Goal: Task Accomplishment & Management: Manage account settings

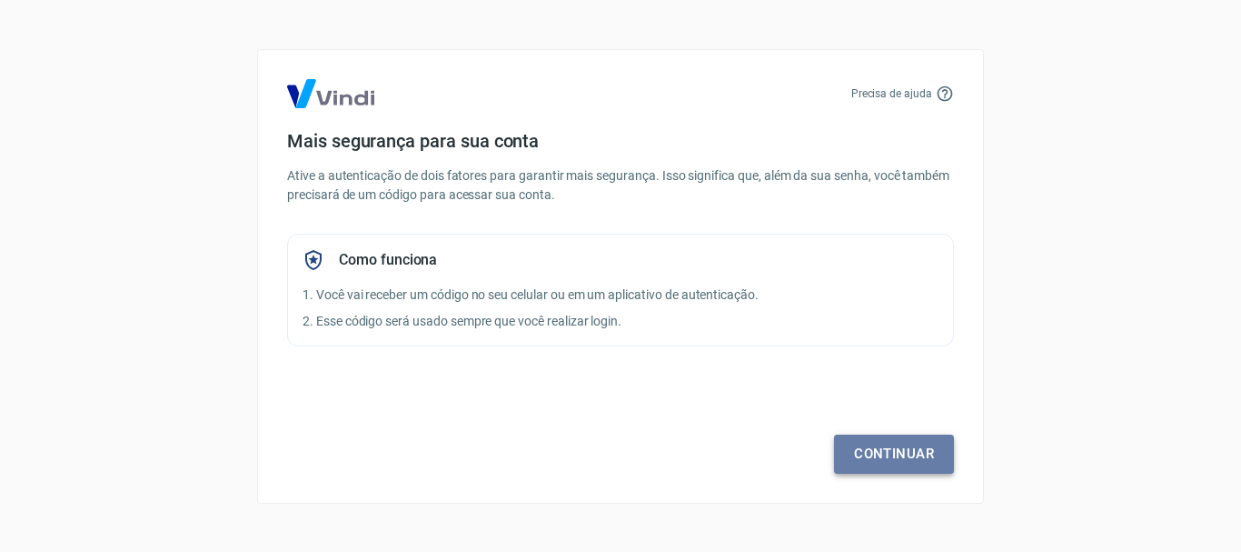
click at [873, 452] on link "Continuar" at bounding box center [894, 453] width 120 height 38
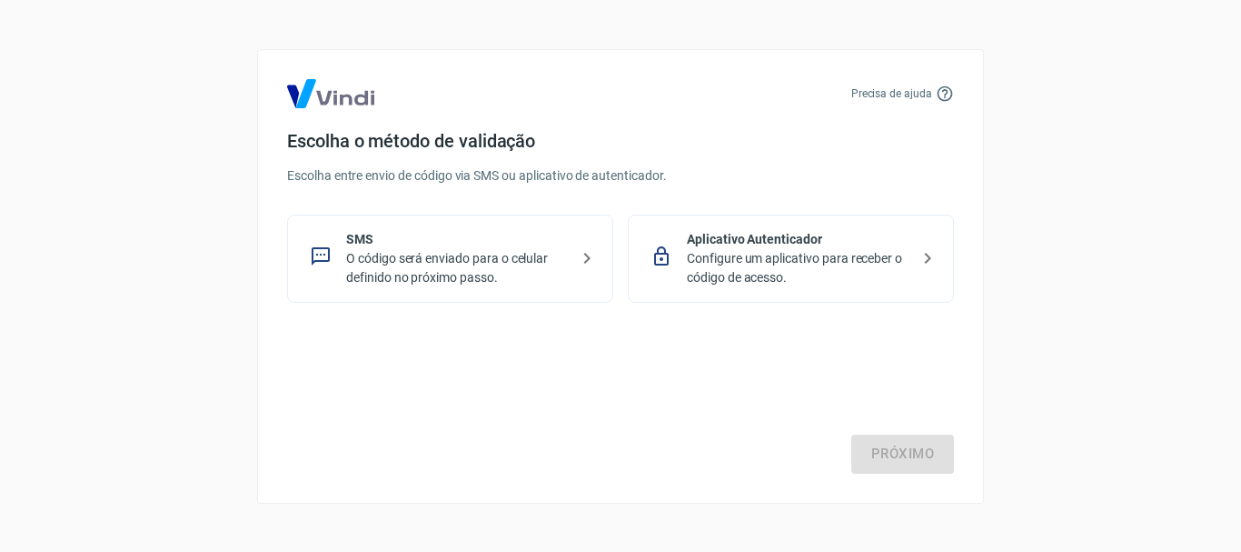
click at [530, 254] on p "O código será enviado para o celular definido no próximo passo." at bounding box center [457, 268] width 223 height 38
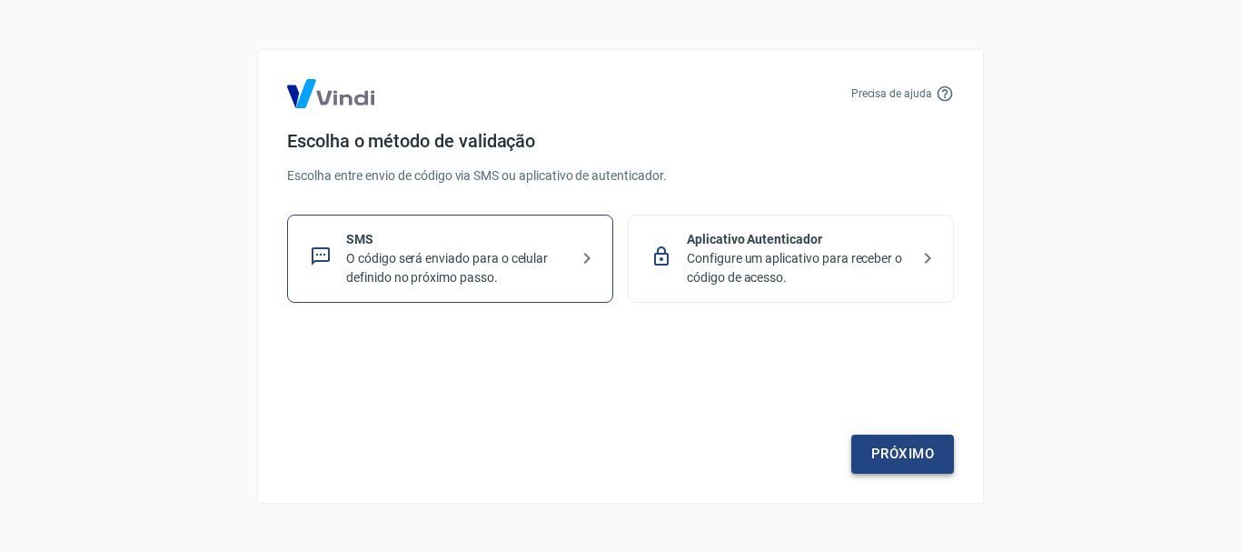
click at [870, 437] on link "Próximo" at bounding box center [902, 453] width 103 height 38
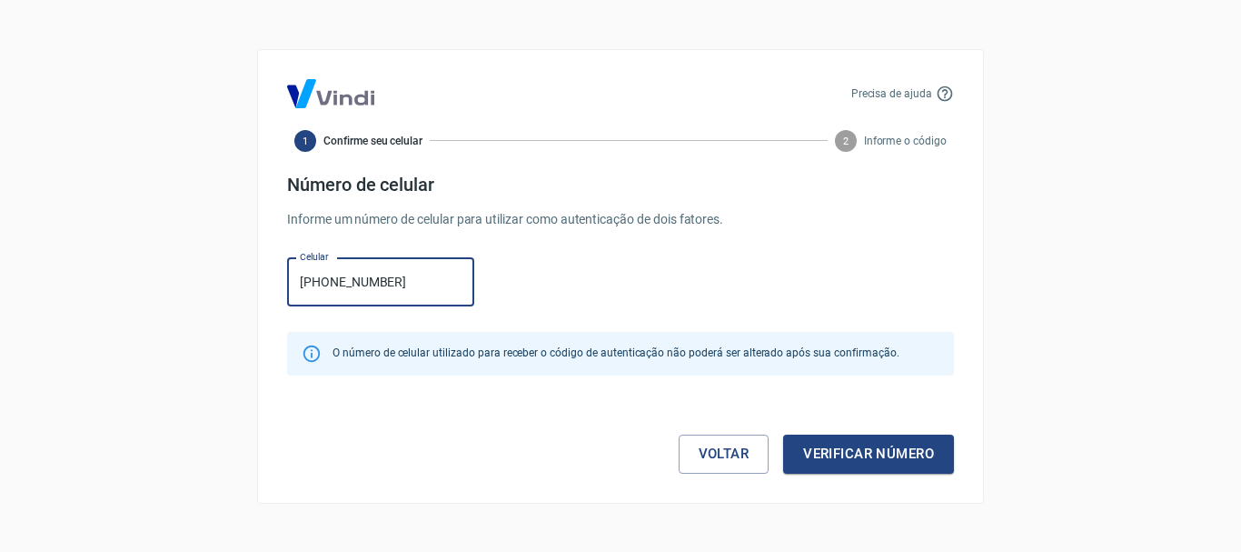
type input "[PHONE_NUMBER]"
click at [783, 434] on button "Verificar número" at bounding box center [868, 453] width 171 height 38
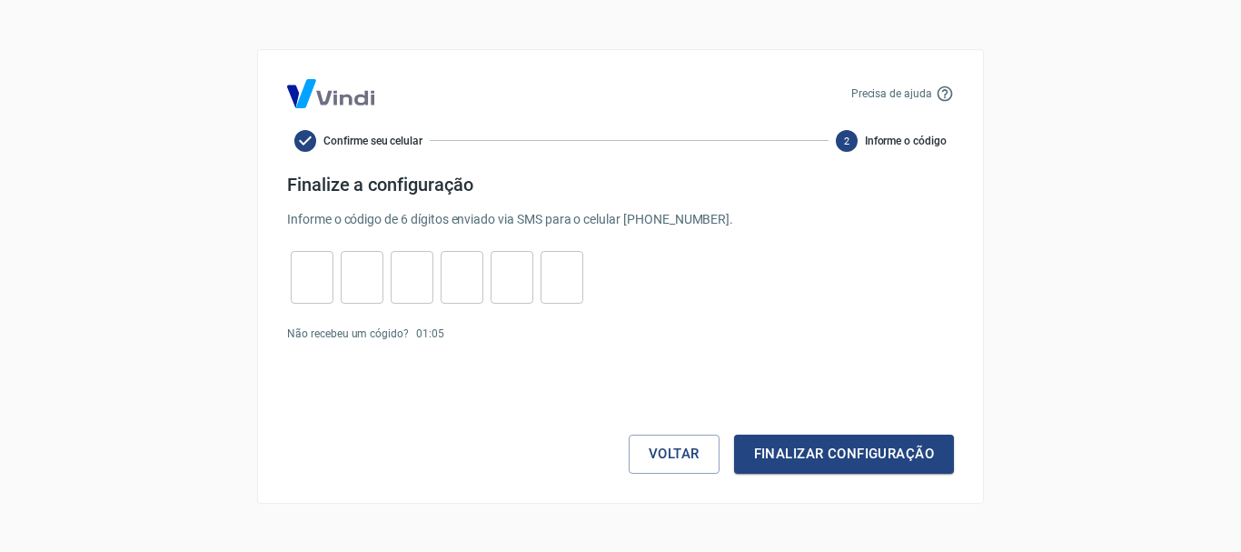
click at [370, 333] on p "Não recebeu um cógido?" at bounding box center [348, 333] width 122 height 16
click at [485, 378] on div "Voltar Finalizar configuração" at bounding box center [620, 418] width 667 height 110
click at [435, 335] on p "00 : 34" at bounding box center [430, 333] width 28 height 16
click at [445, 335] on div "Não recebeu um cógido? 00 : 27" at bounding box center [620, 333] width 667 height 16
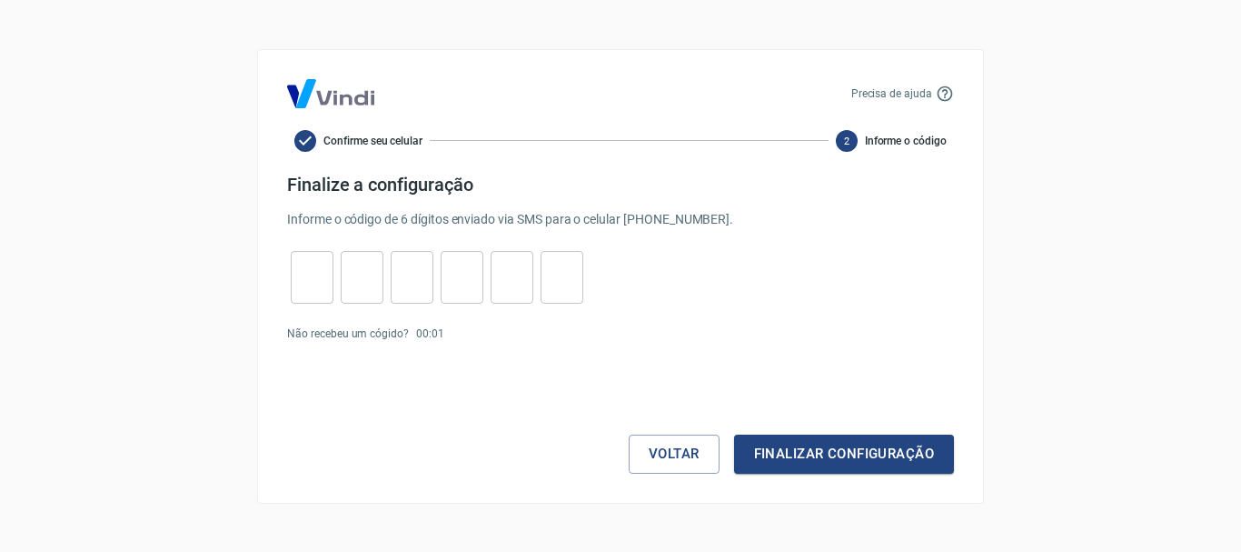
click at [383, 424] on div "Voltar Finalizar configuração" at bounding box center [620, 418] width 667 height 110
click at [480, 336] on link "Enviar novamente" at bounding box center [496, 333] width 88 height 13
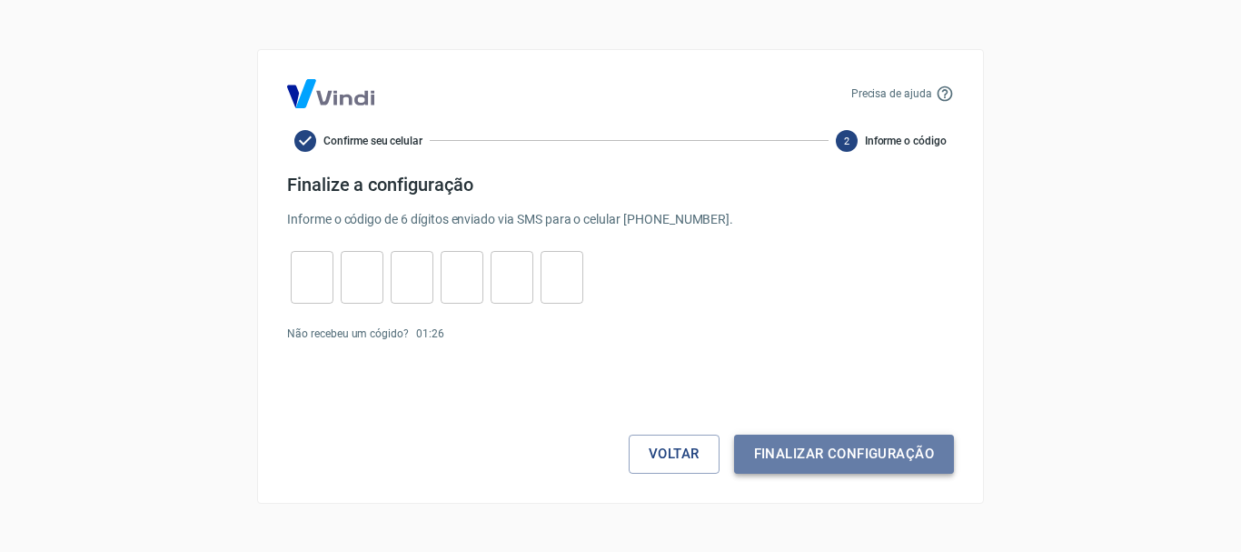
click at [844, 459] on button "Finalizar configuração" at bounding box center [844, 453] width 220 height 38
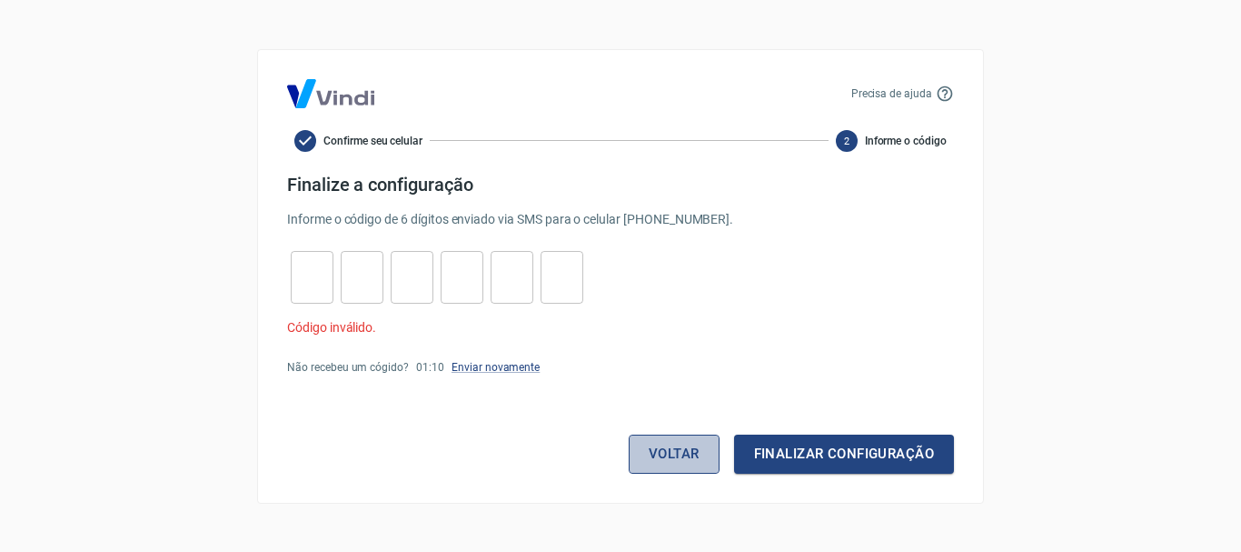
click at [681, 458] on button "Voltar" at bounding box center [674, 453] width 91 height 38
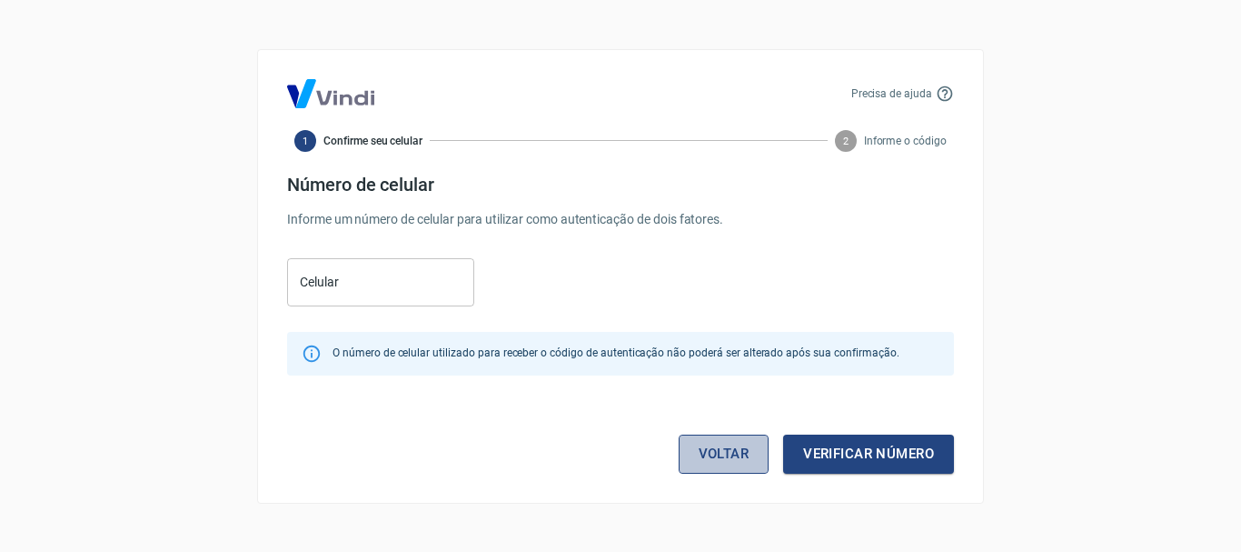
click at [721, 459] on link "Voltar" at bounding box center [724, 453] width 91 height 38
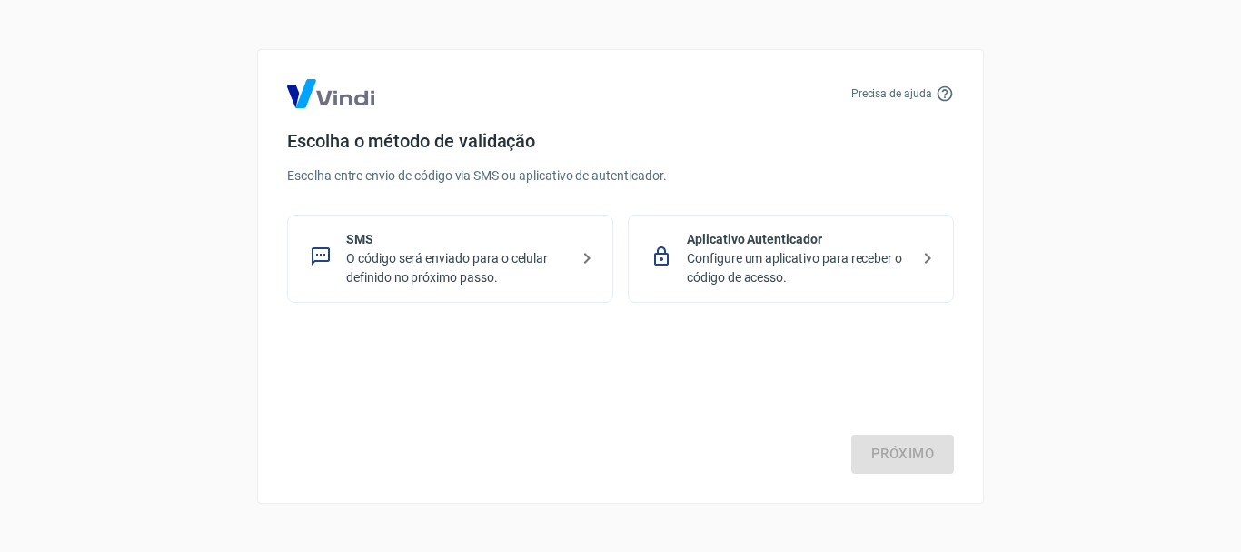
click at [777, 236] on p "Aplicativo Autenticador" at bounding box center [798, 239] width 223 height 19
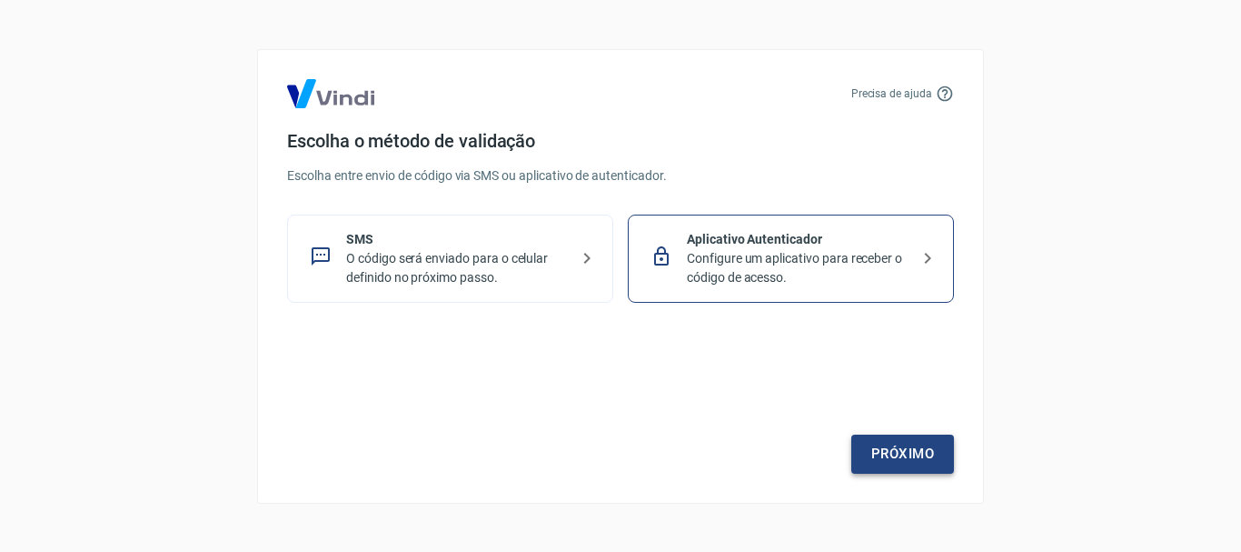
click at [889, 452] on link "Próximo" at bounding box center [902, 453] width 103 height 38
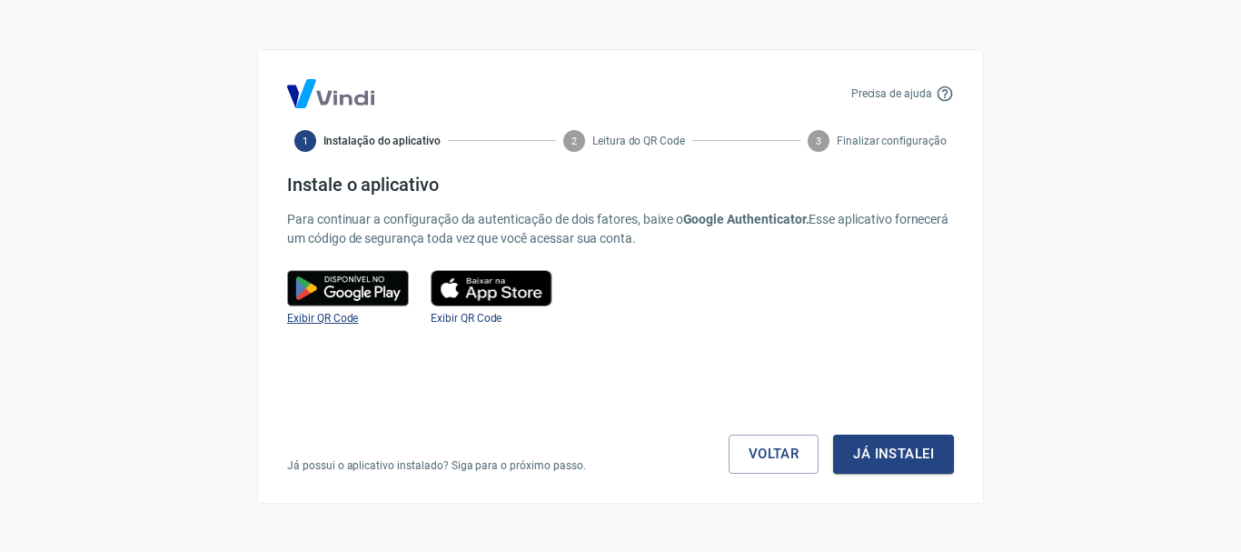
click at [338, 316] on span "Exibir QR Code" at bounding box center [322, 318] width 71 height 13
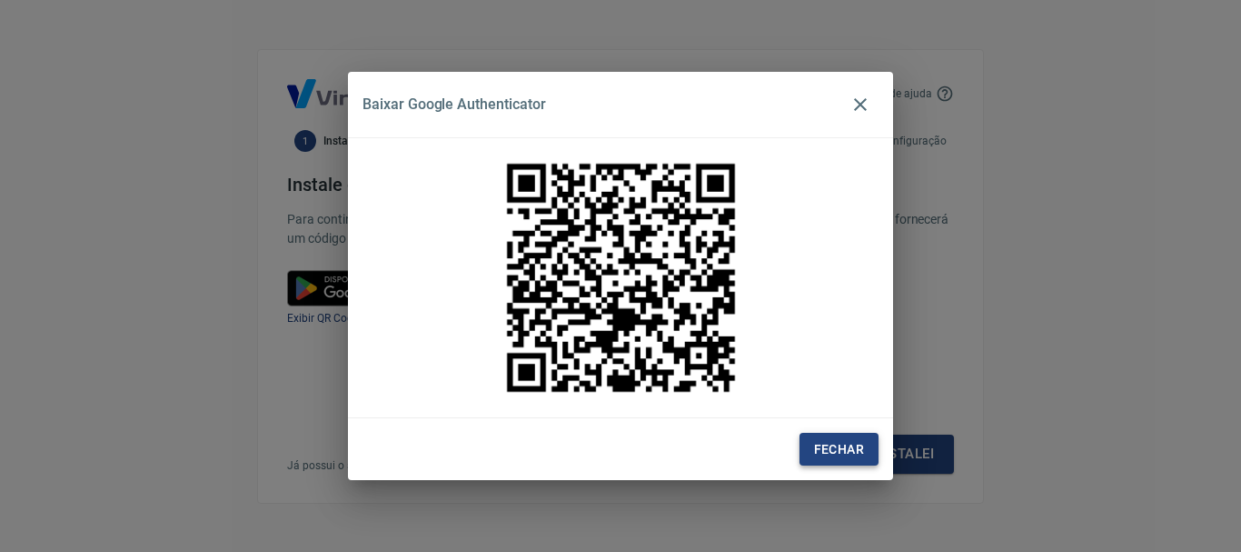
click at [833, 443] on button "Fechar" at bounding box center [839, 450] width 79 height 34
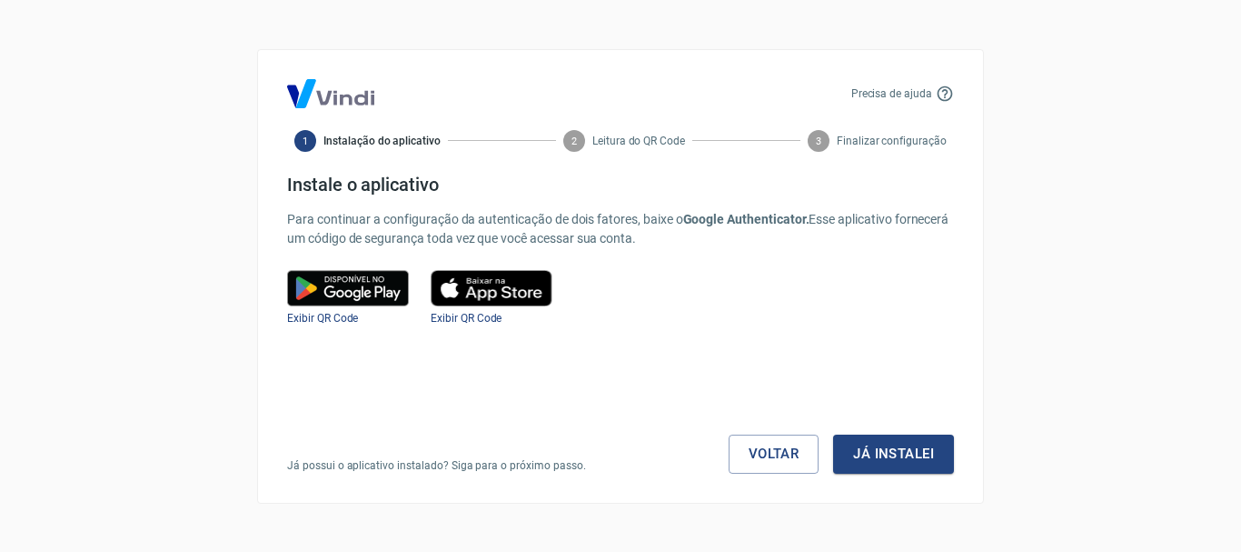
click at [371, 301] on img at bounding box center [348, 288] width 122 height 36
click at [349, 322] on span "Exibir QR Code" at bounding box center [322, 318] width 71 height 13
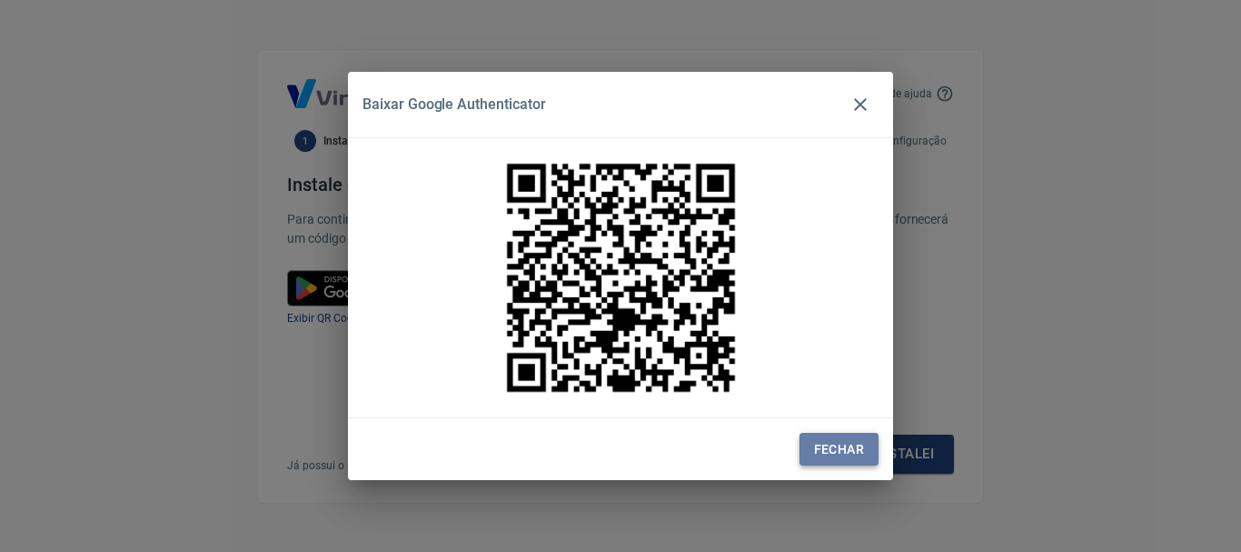
click at [850, 449] on button "Fechar" at bounding box center [839, 450] width 79 height 34
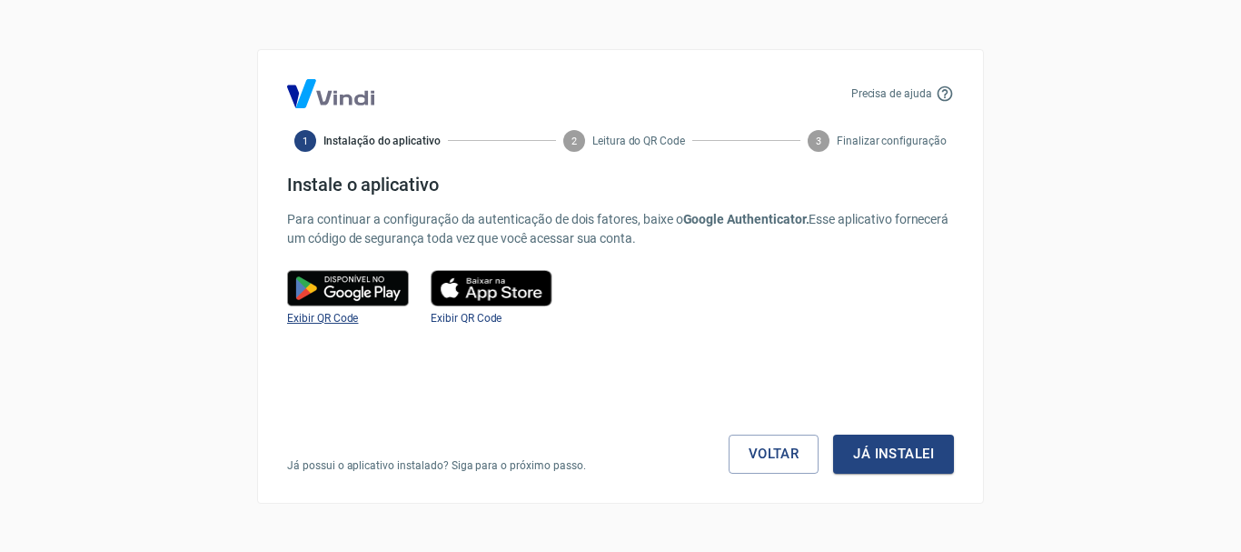
click at [328, 319] on span "Exibir QR Code" at bounding box center [322, 318] width 71 height 13
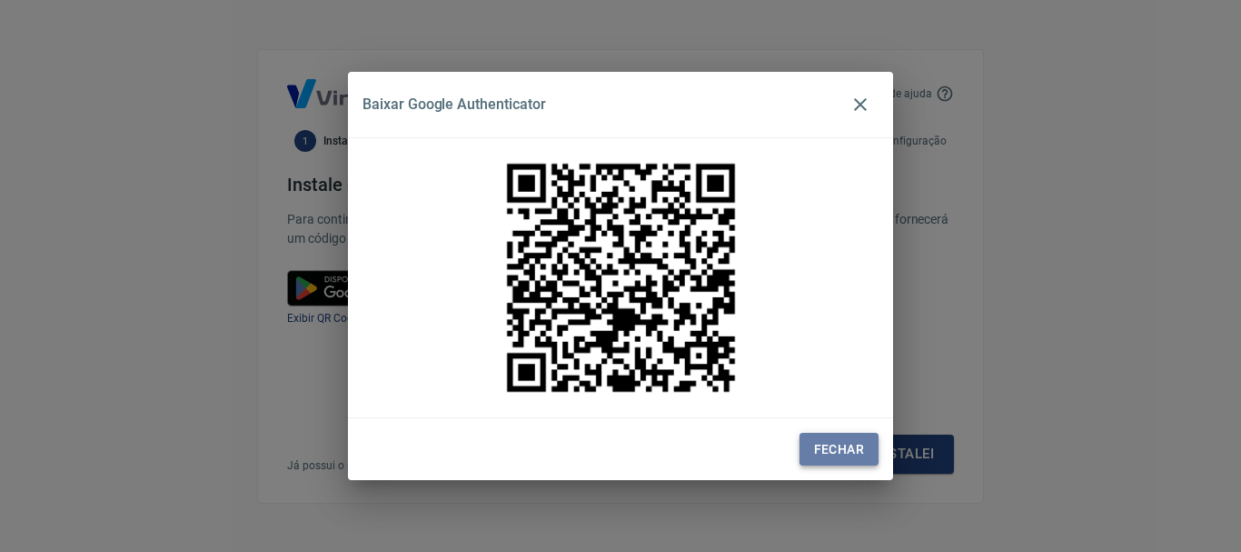
click at [848, 451] on button "Fechar" at bounding box center [839, 450] width 79 height 34
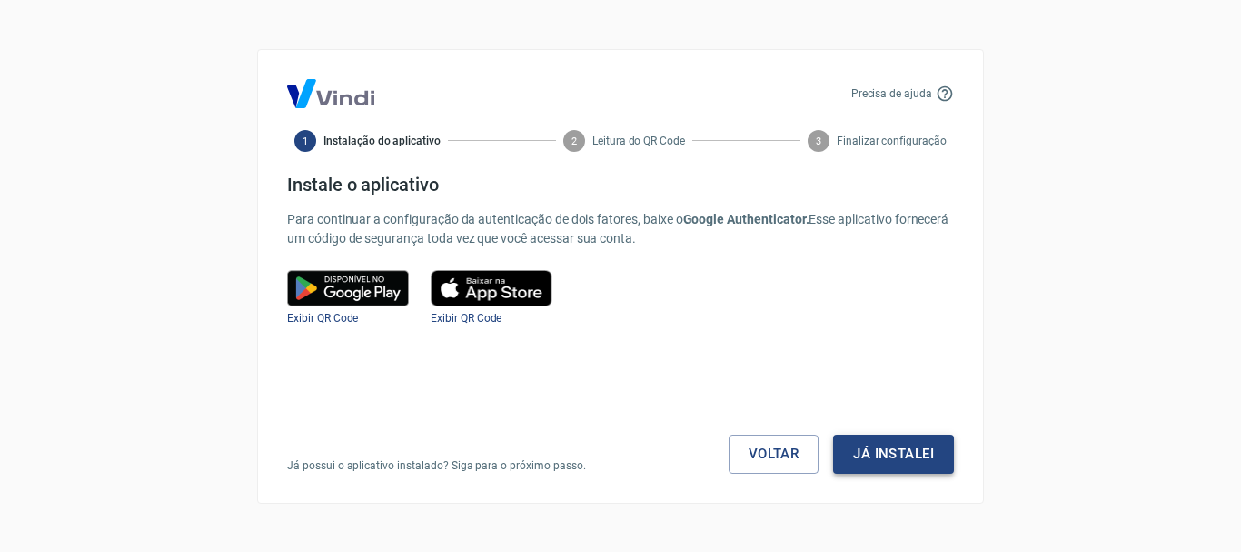
click at [923, 461] on button "Já instalei" at bounding box center [893, 453] width 121 height 38
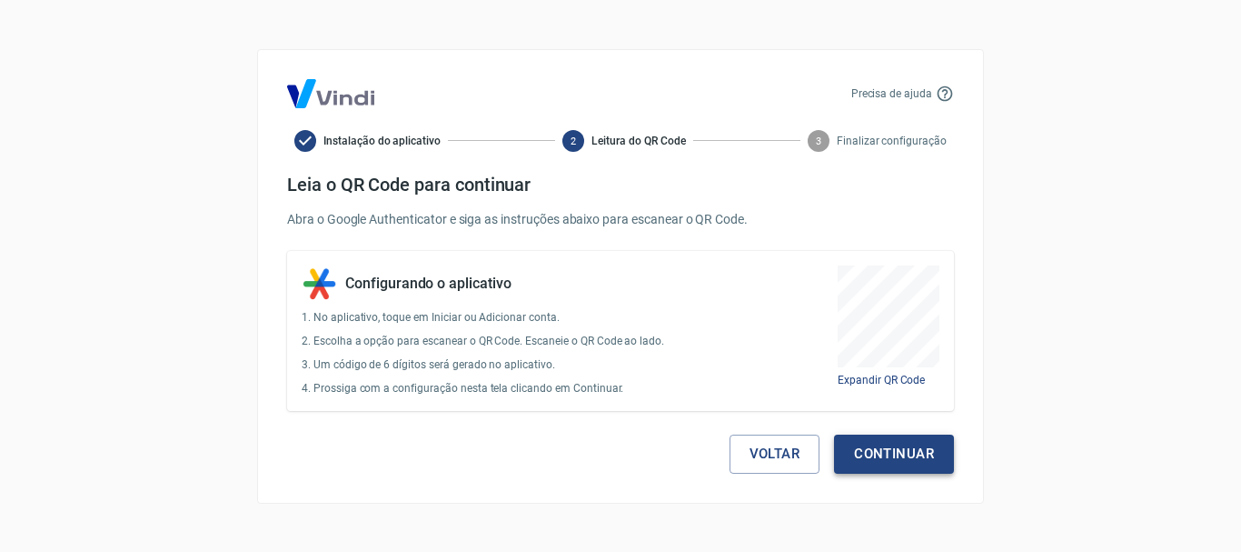
click at [912, 471] on button "Continuar" at bounding box center [894, 453] width 120 height 38
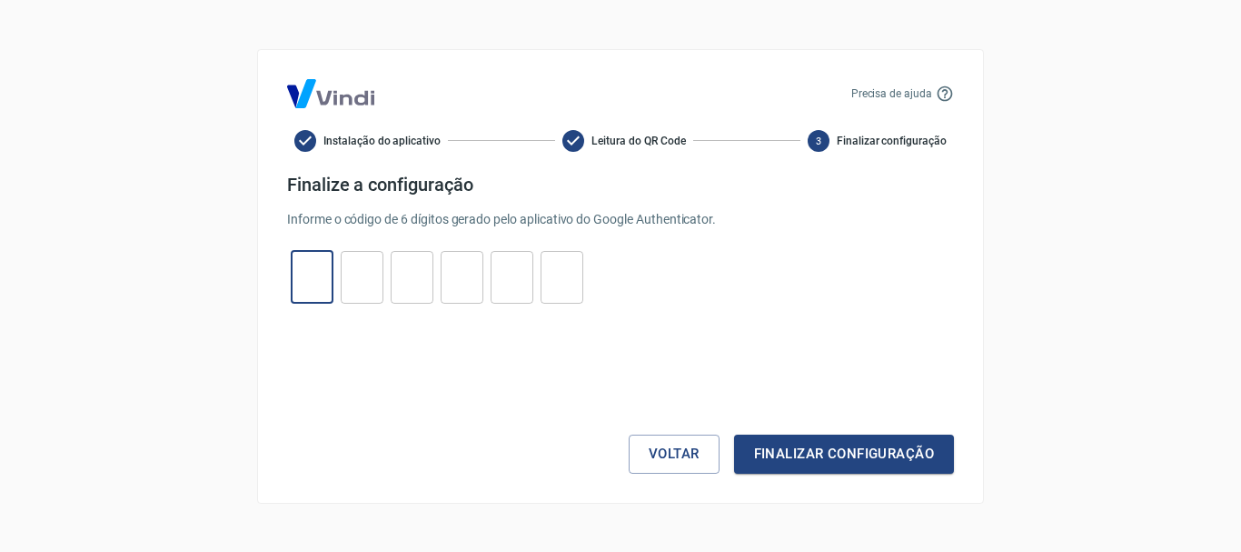
click at [319, 271] on input "tel" at bounding box center [312, 276] width 43 height 39
type input "7"
type input "8"
type input "1"
type input "2"
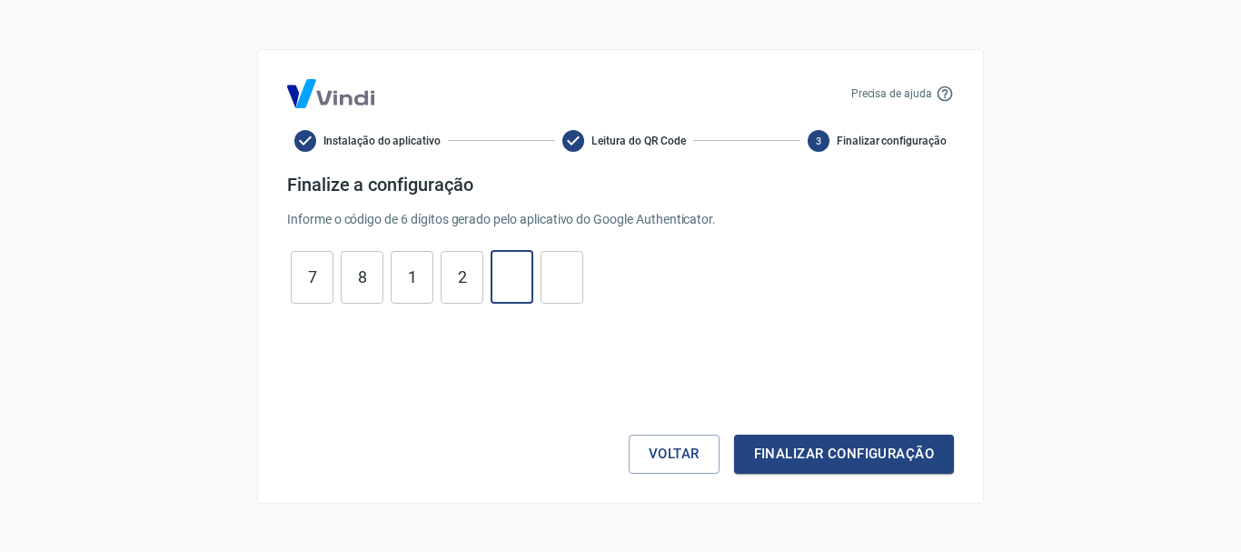
type input "2"
click at [827, 448] on button "Finalizar configuração" at bounding box center [844, 453] width 220 height 38
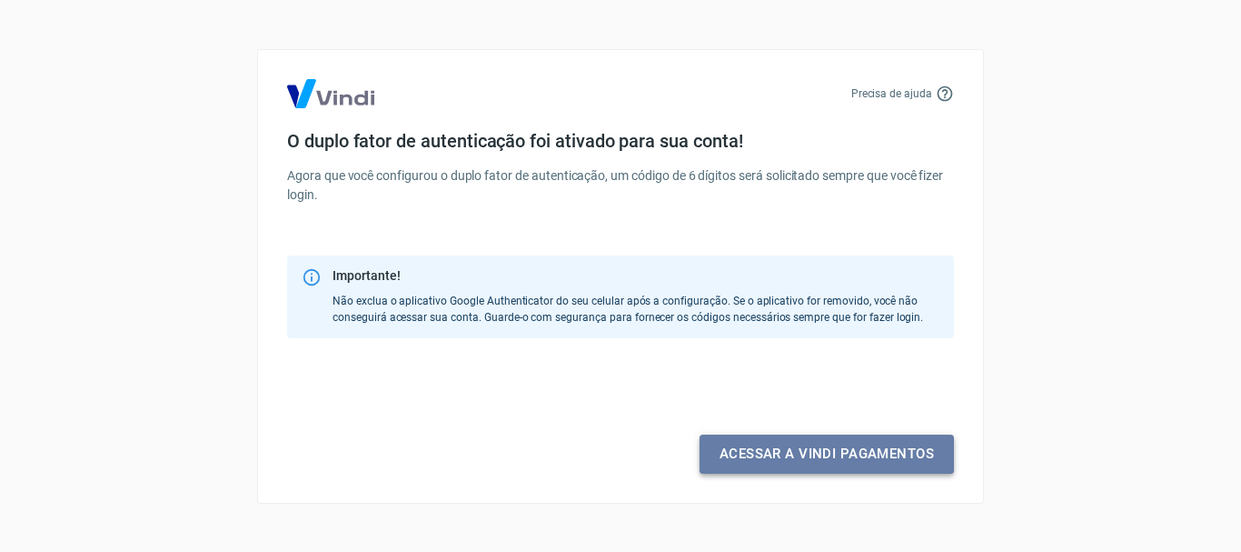
click at [839, 448] on link "Acessar a Vindi pagamentos" at bounding box center [827, 453] width 254 height 38
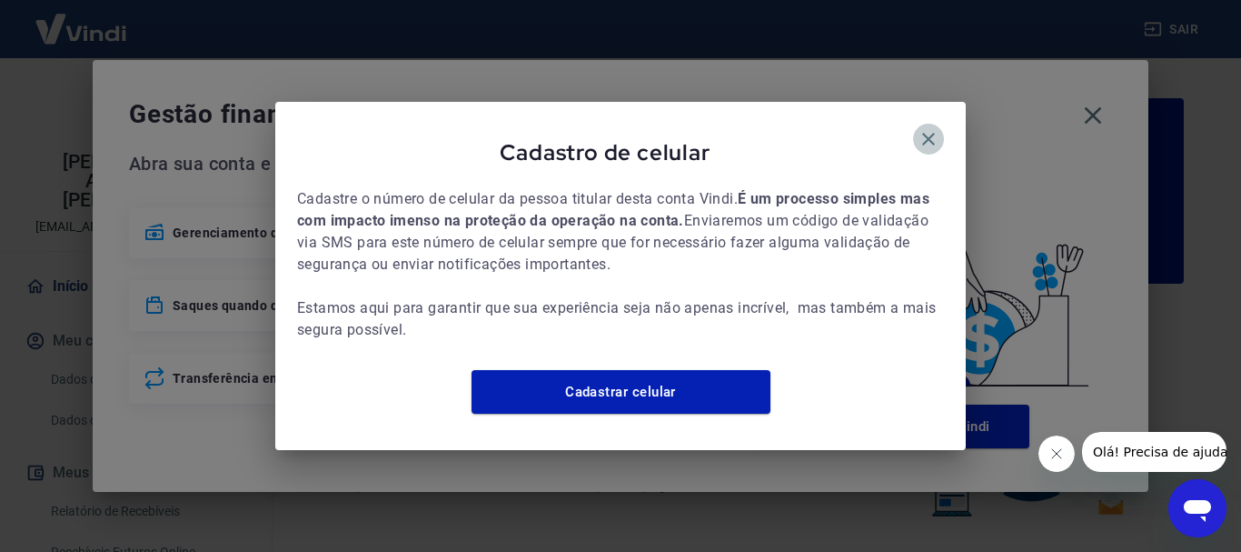
click at [919, 129] on icon "button" at bounding box center [929, 139] width 22 height 22
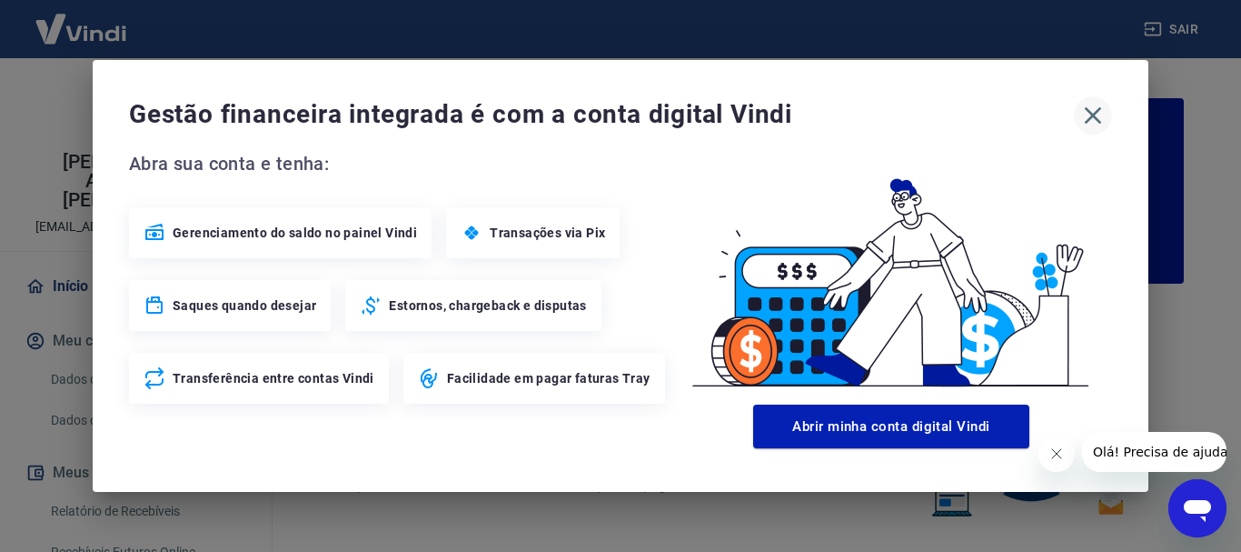
click at [1099, 113] on icon "button" at bounding box center [1093, 115] width 29 height 29
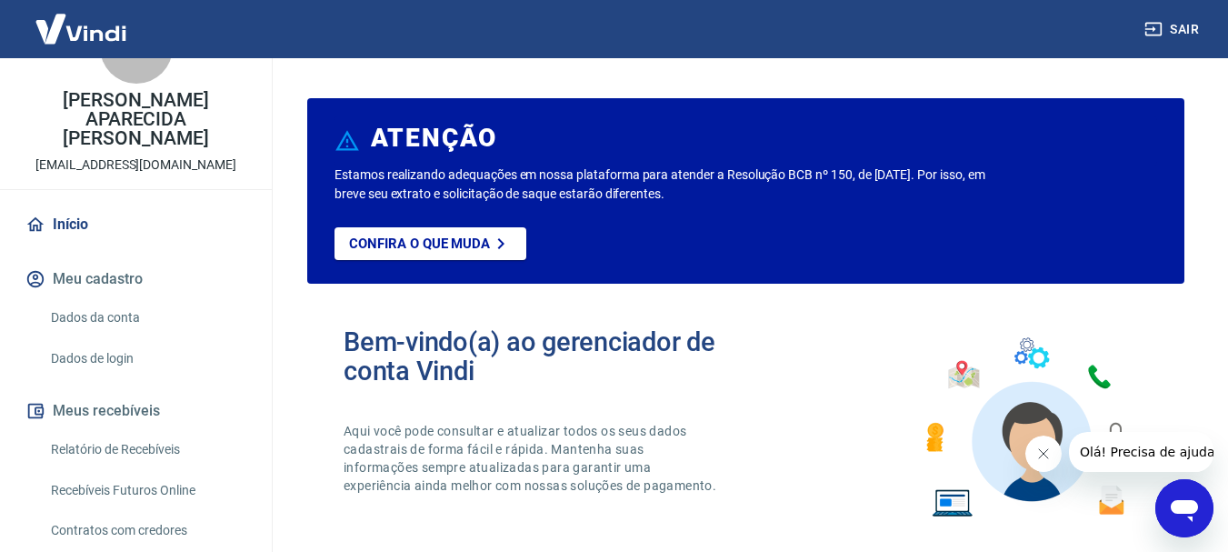
scroll to position [182, 0]
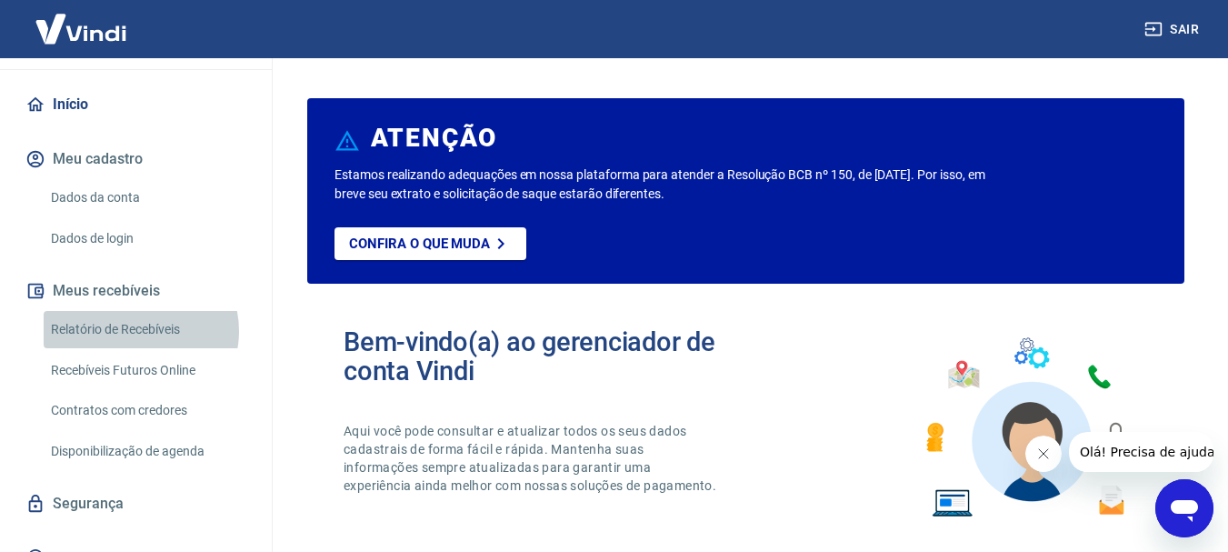
click at [135, 313] on link "Relatório de Recebíveis" at bounding box center [147, 329] width 206 height 37
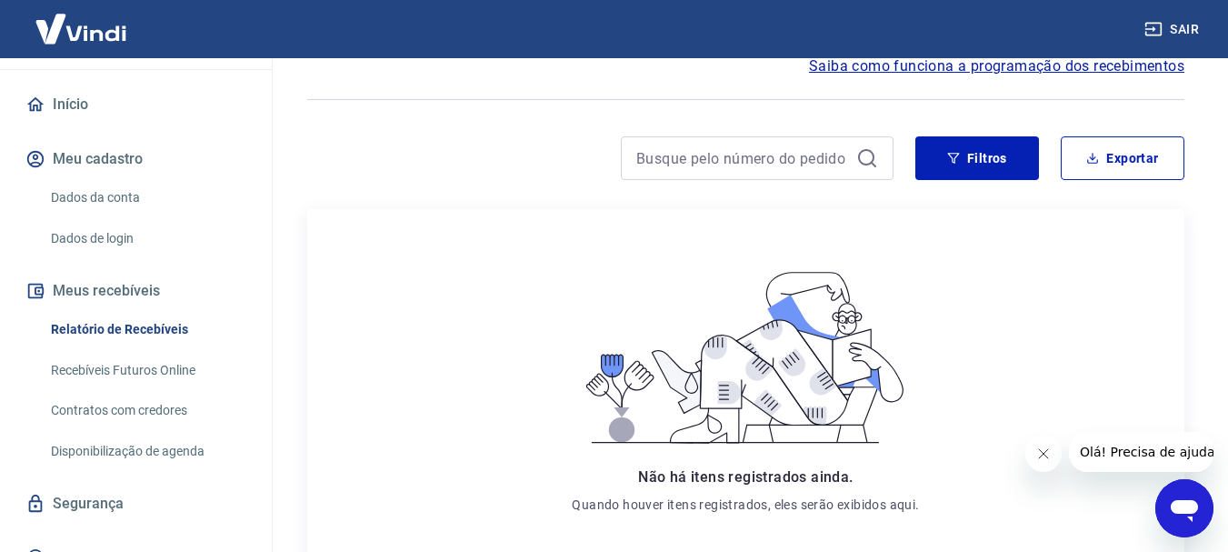
scroll to position [91, 0]
click at [970, 164] on button "Filtros" at bounding box center [977, 157] width 124 height 44
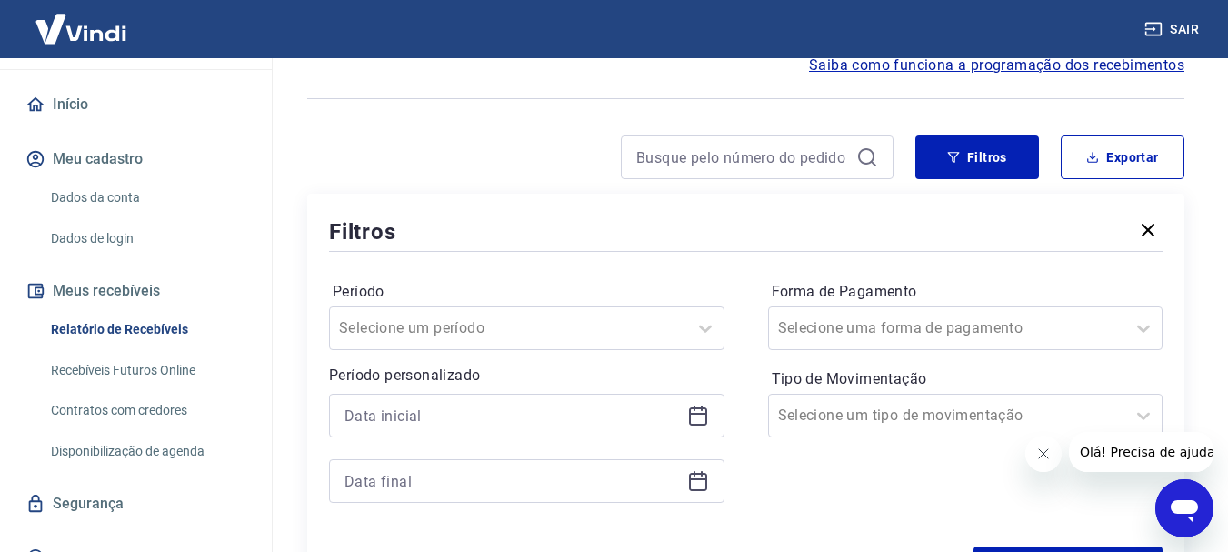
click at [702, 413] on icon at bounding box center [698, 414] width 18 height 2
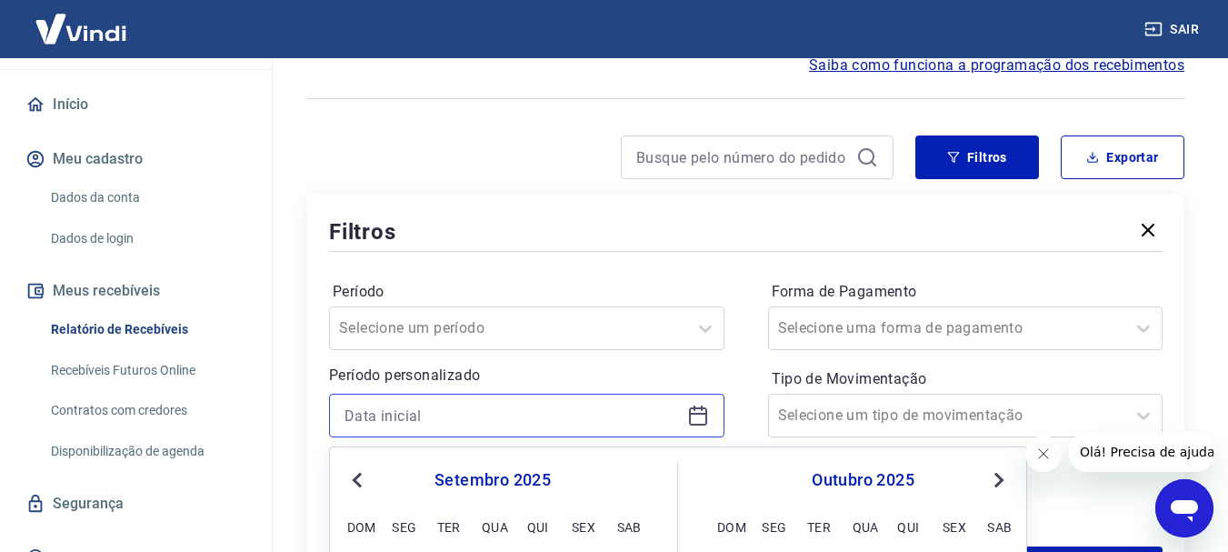
scroll to position [363, 0]
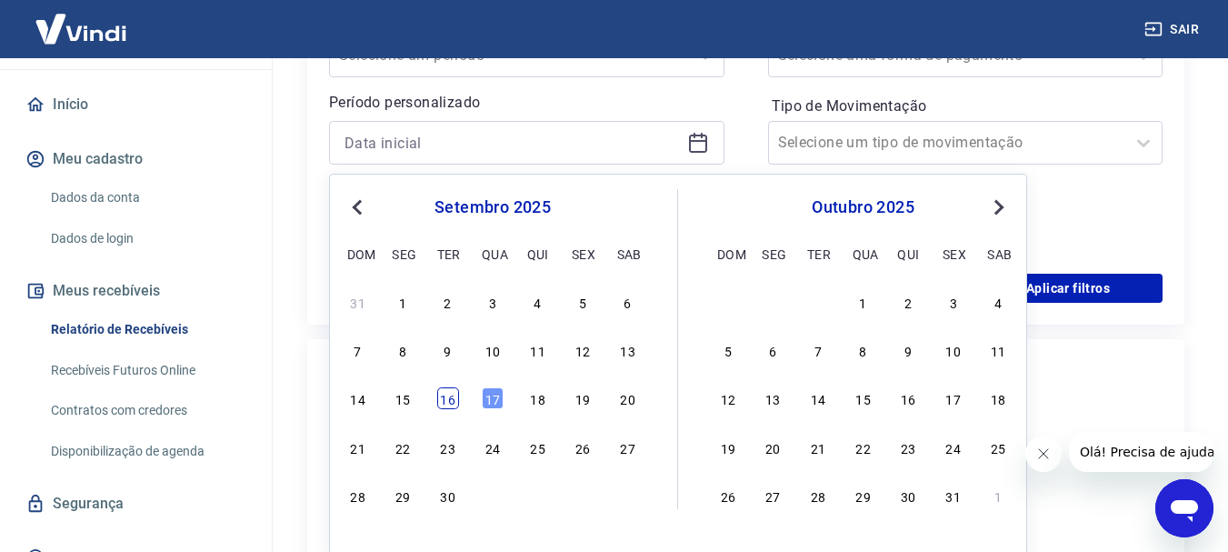
click at [453, 390] on div "16" at bounding box center [448, 398] width 22 height 22
type input "[DATE]"
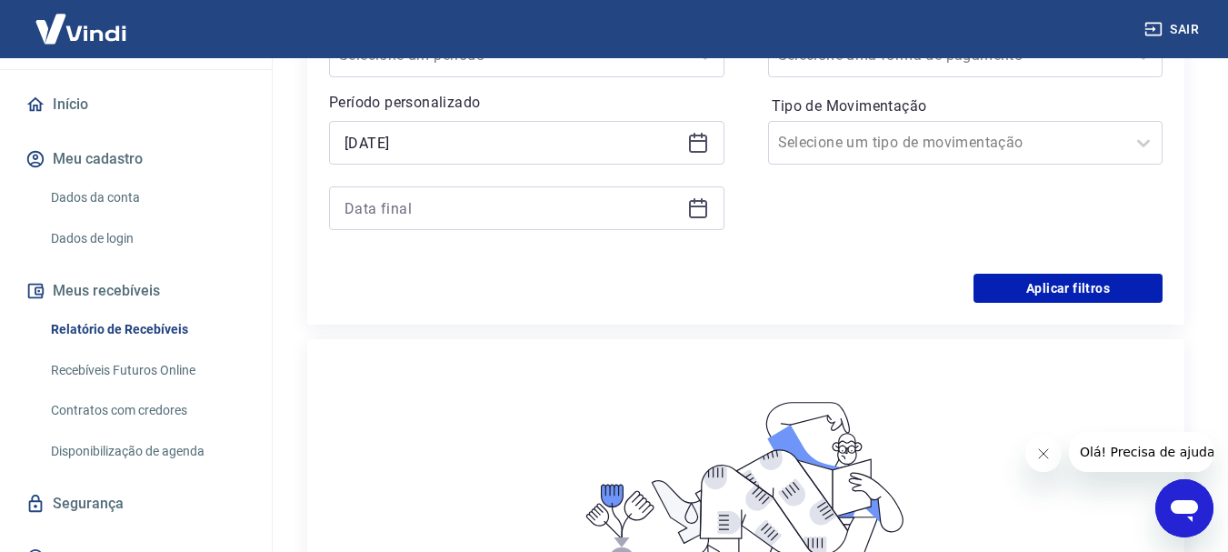
click at [709, 218] on div at bounding box center [526, 208] width 395 height 44
click at [702, 205] on icon at bounding box center [698, 206] width 18 height 2
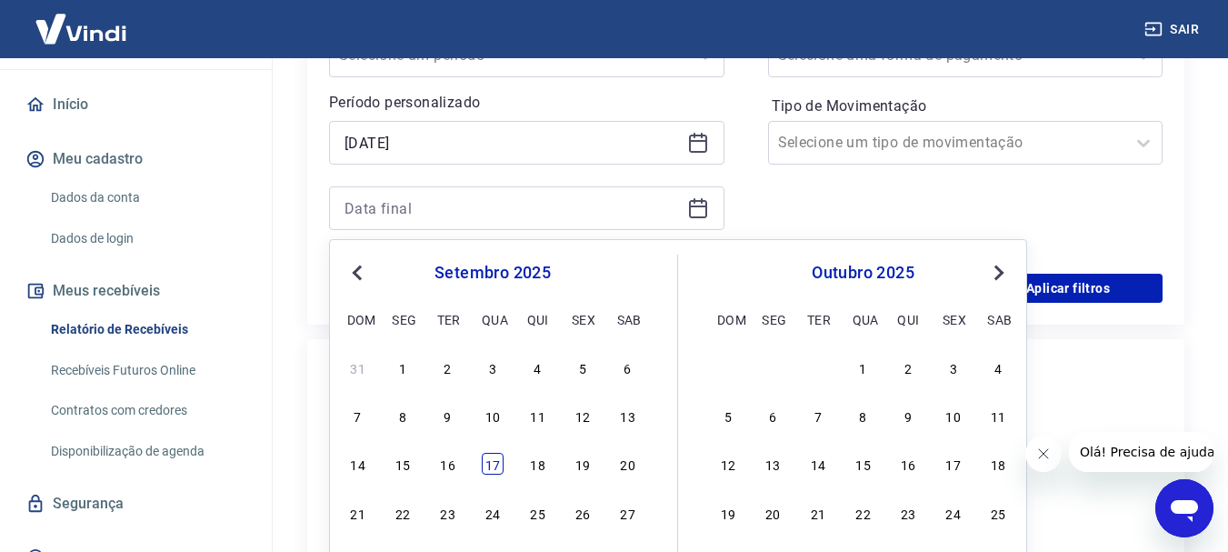
click at [486, 470] on div "17" at bounding box center [493, 463] width 22 height 22
type input "[DATE]"
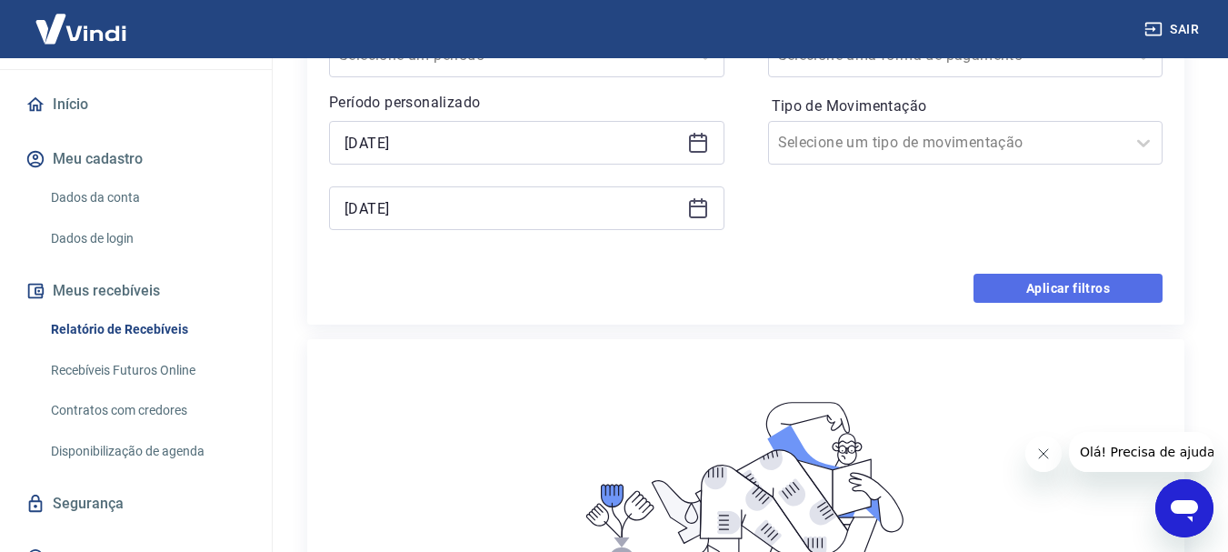
click at [1044, 287] on button "Aplicar filtros" at bounding box center [1067, 287] width 189 height 29
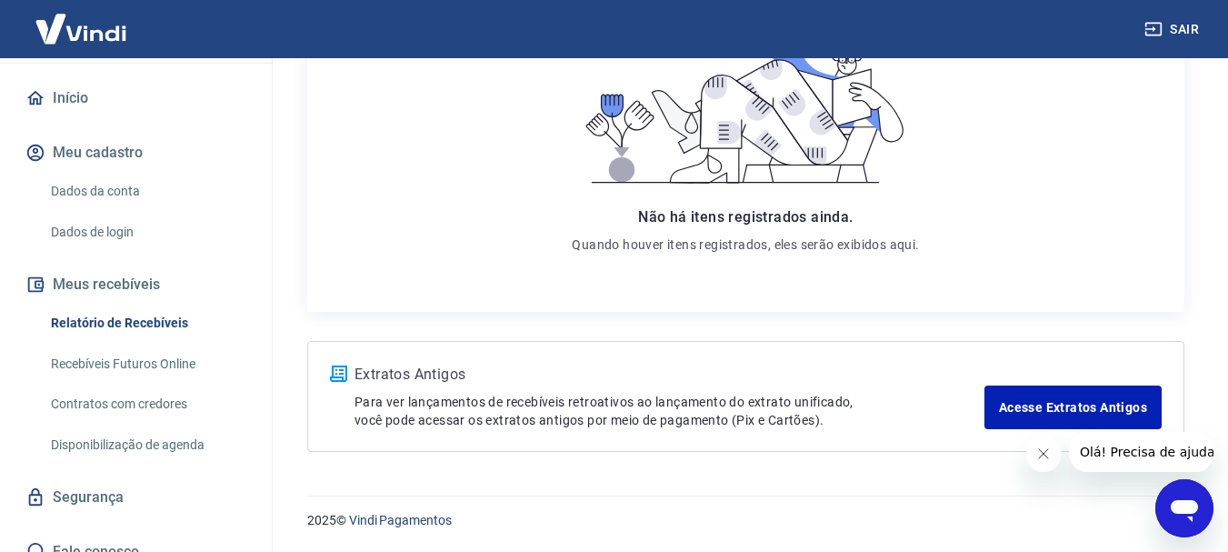
scroll to position [189, 0]
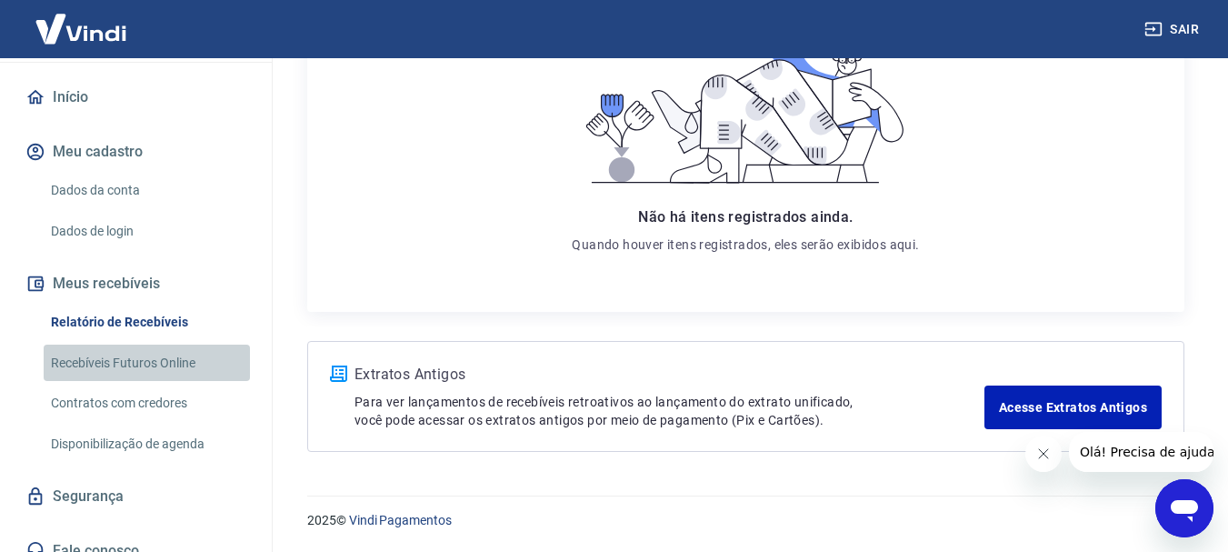
click at [157, 344] on link "Recebíveis Futuros Online" at bounding box center [147, 362] width 206 height 37
